Goal: Navigation & Orientation: Find specific page/section

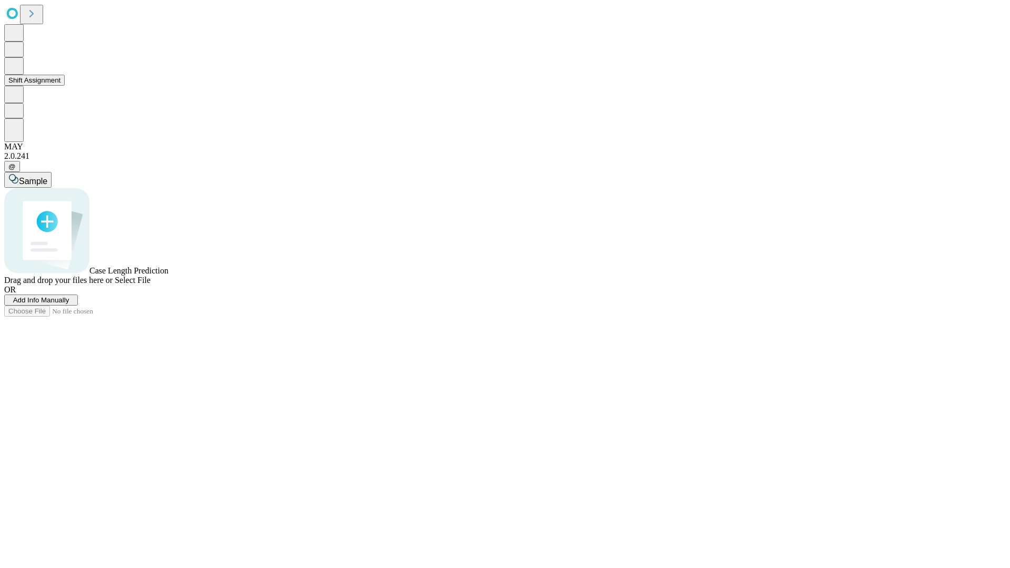
click at [65, 86] on button "Shift Assignment" at bounding box center [34, 80] width 60 height 11
